Goal: Task Accomplishment & Management: Use online tool/utility

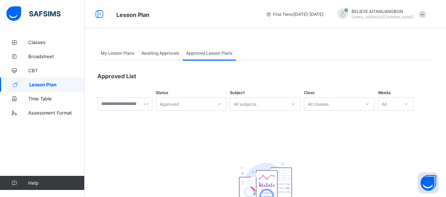
click at [41, 85] on span "Lesson Plan" at bounding box center [56, 85] width 55 height 6
click at [157, 55] on span "Awaiting Approvals" at bounding box center [160, 52] width 38 height 5
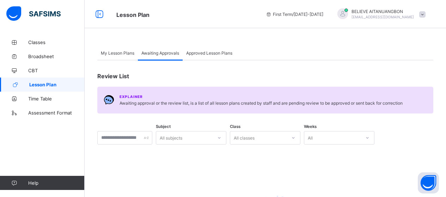
click at [216, 55] on span "Approved Lesson Plans" at bounding box center [209, 52] width 46 height 5
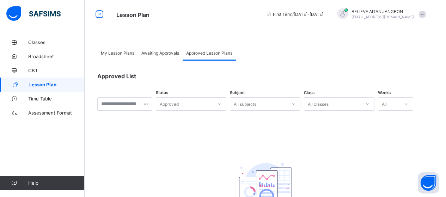
click at [126, 54] on span "My Lesson Plans" at bounding box center [117, 52] width 33 height 5
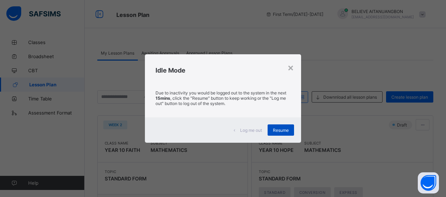
click at [274, 132] on span "Resume" at bounding box center [281, 130] width 16 height 5
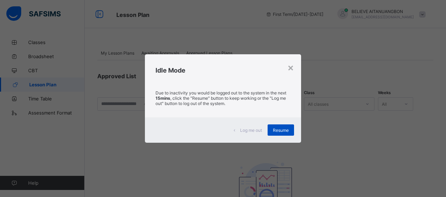
click at [280, 130] on span "Resume" at bounding box center [281, 130] width 16 height 5
